Goal: Information Seeking & Learning: Learn about a topic

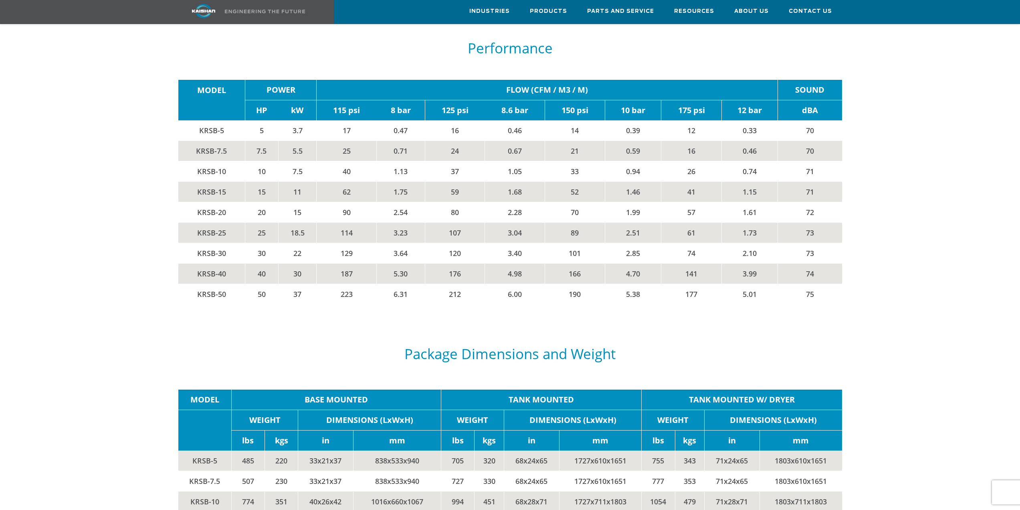
scroll to position [1336, 0]
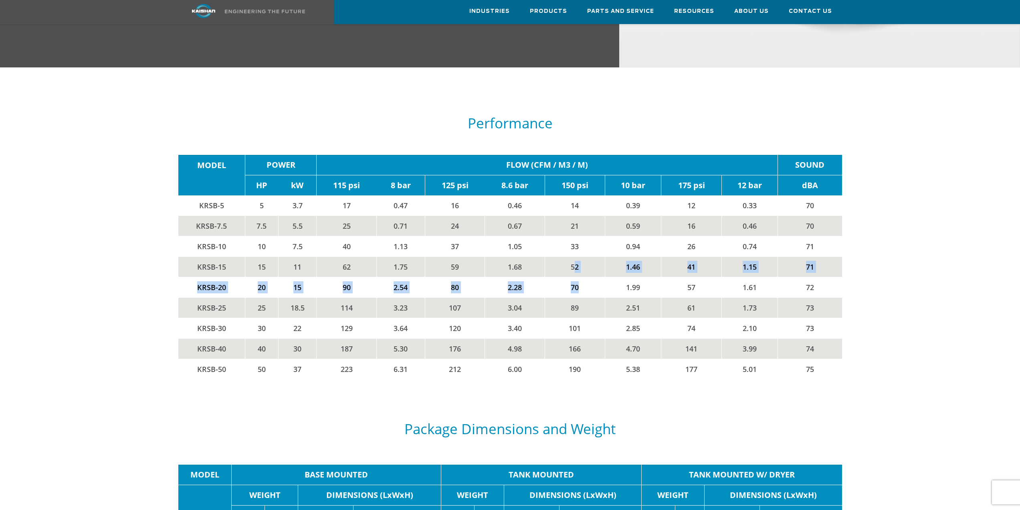
drag, startPoint x: 575, startPoint y: 251, endPoint x: 578, endPoint y: 272, distance: 21.0
click at [578, 272] on tbody "MODEL POWER FLOW (CFM / M3 / M) SOUND HP kW 115 psi 8 bar 125 psi 8.6 bar 150 p…" at bounding box center [510, 267] width 664 height 224
click at [578, 277] on td "70" at bounding box center [575, 287] width 60 height 20
click at [571, 257] on td "52" at bounding box center [575, 267] width 60 height 20
drag, startPoint x: 570, startPoint y: 274, endPoint x: 581, endPoint y: 275, distance: 11.3
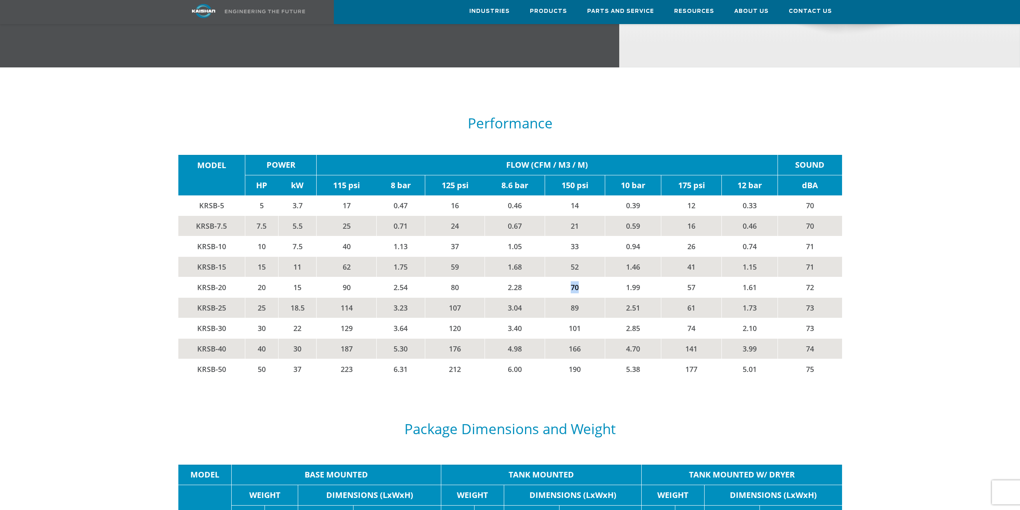
click at [581, 277] on td "70" at bounding box center [575, 287] width 60 height 20
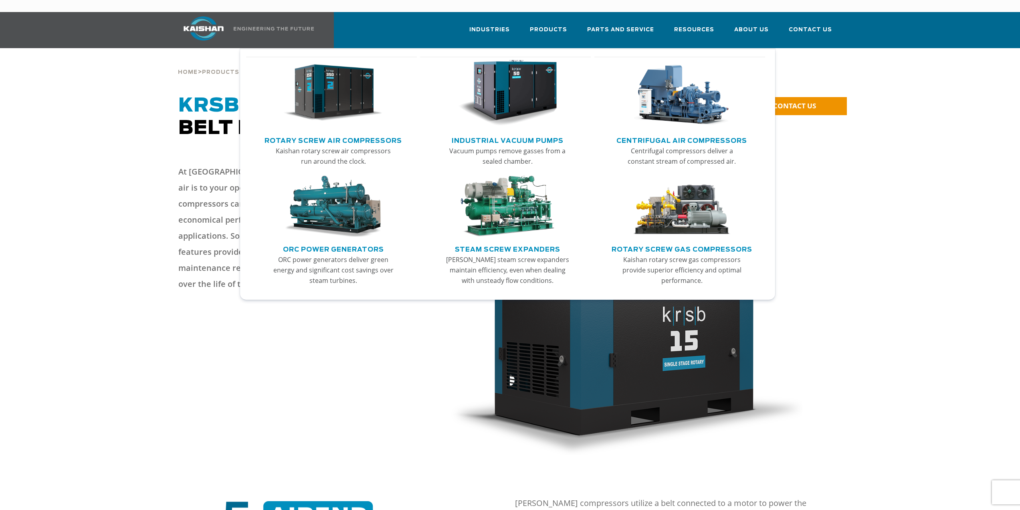
click at [346, 134] on link "Rotary Screw Air Compressors" at bounding box center [334, 140] width 138 height 12
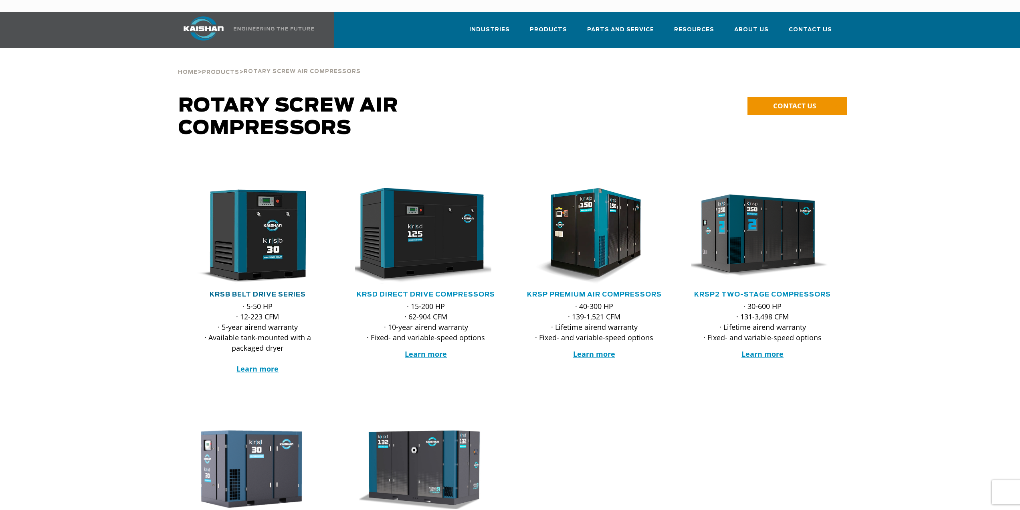
click at [257, 291] on link "KRSB Belt Drive Series" at bounding box center [258, 294] width 96 height 6
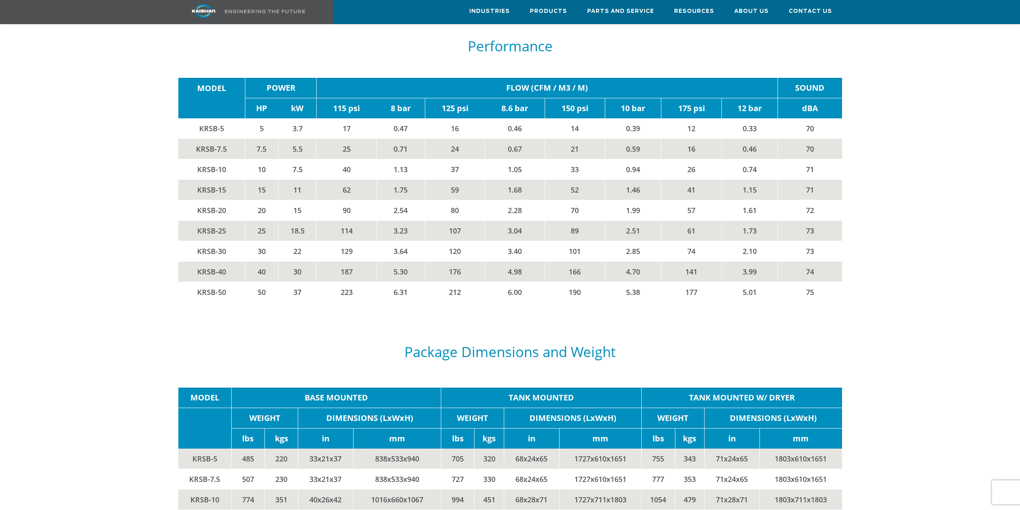
scroll to position [1336, 0]
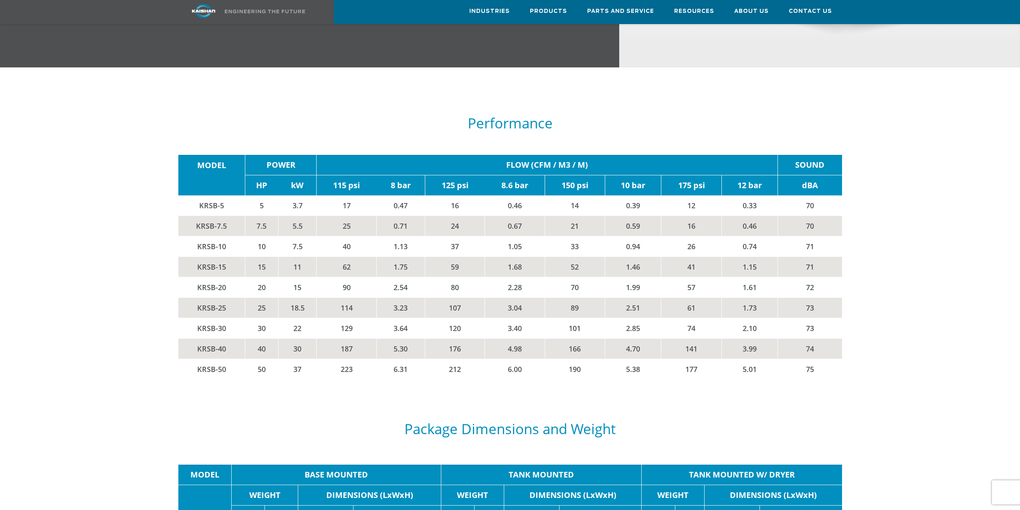
click at [269, 277] on td "20" at bounding box center [261, 287] width 33 height 20
drag, startPoint x: 267, startPoint y: 273, endPoint x: 571, endPoint y: 269, distance: 304.7
click at [571, 277] on tr "KRSB-20 20 15 90 2.54 80 2.28 70 1.99 57 1.61 72" at bounding box center [510, 287] width 664 height 20
click at [573, 277] on td "70" at bounding box center [575, 287] width 60 height 20
click at [575, 277] on td "70" at bounding box center [575, 287] width 60 height 20
